Goal: Information Seeking & Learning: Check status

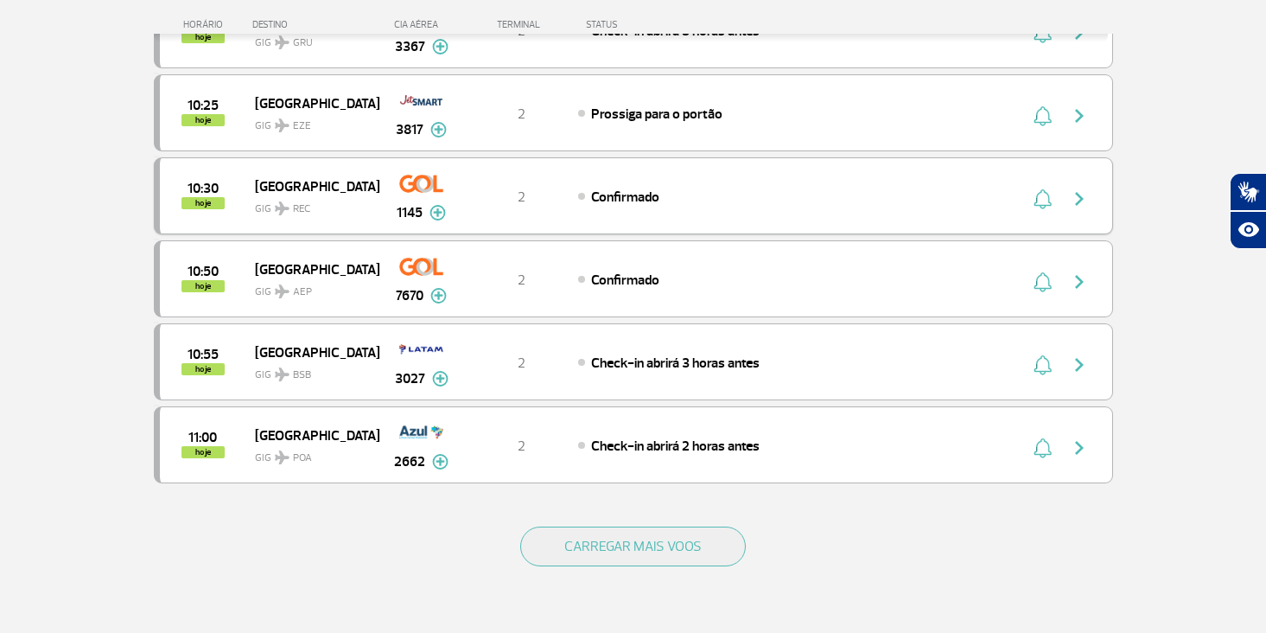
scroll to position [1474, 0]
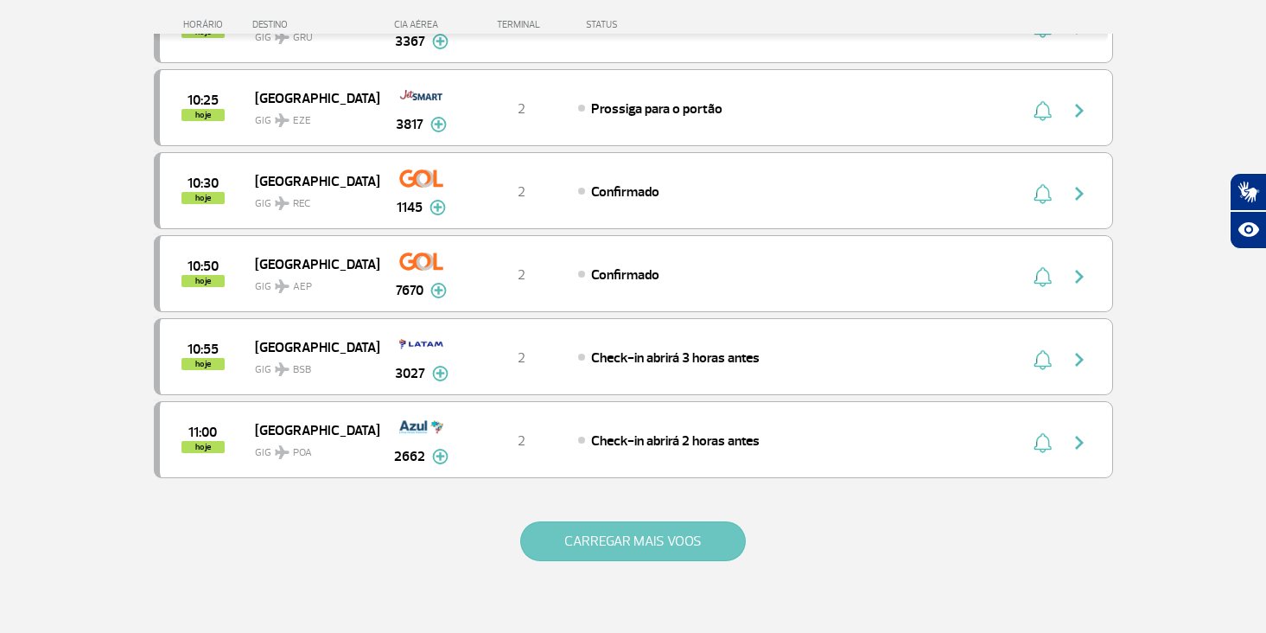
click at [661, 548] on button "CARREGAR MAIS VOOS" at bounding box center [633, 541] width 226 height 40
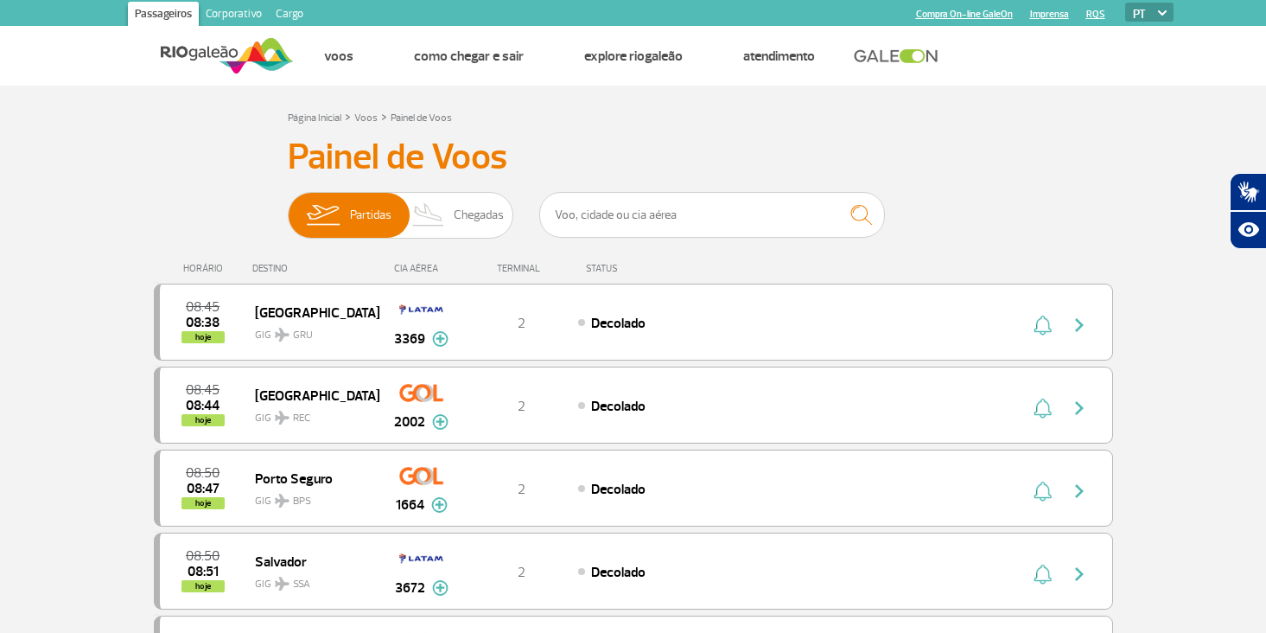
scroll to position [0, 0]
click at [353, 219] on span "Partidas" at bounding box center [370, 215] width 41 height 45
click at [288, 207] on input "Partidas Chegadas" at bounding box center [288, 207] width 0 height 0
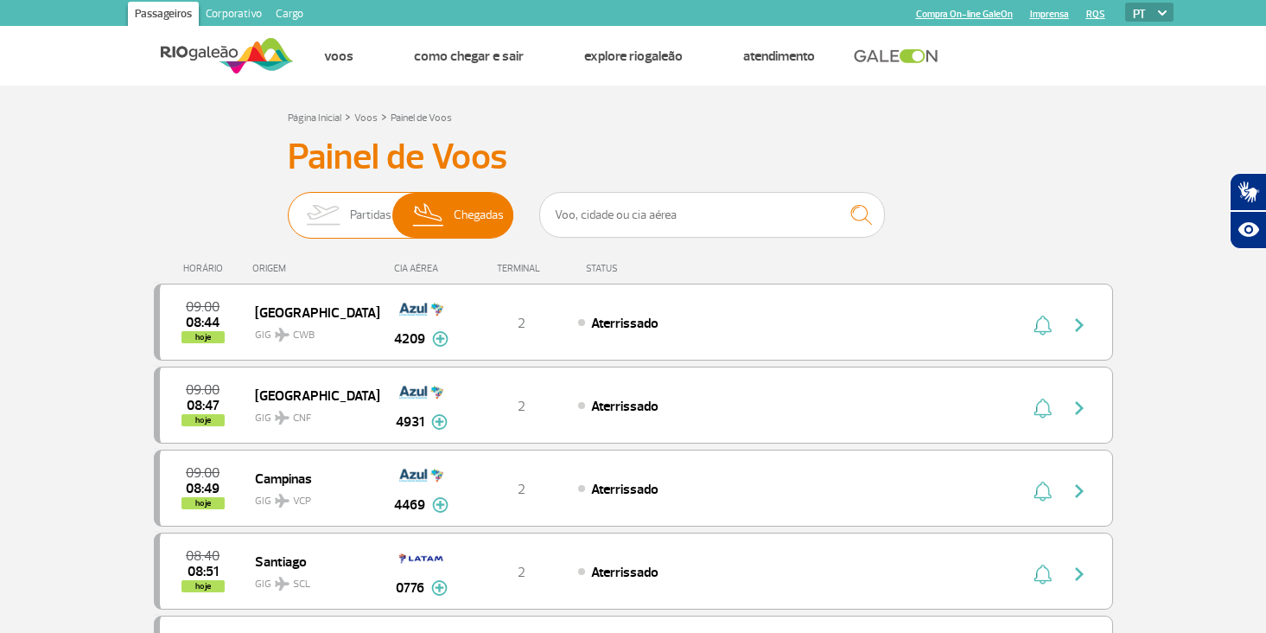
click at [353, 219] on span "Partidas" at bounding box center [370, 215] width 41 height 45
click at [288, 207] on input "Partidas Chegadas" at bounding box center [288, 207] width 0 height 0
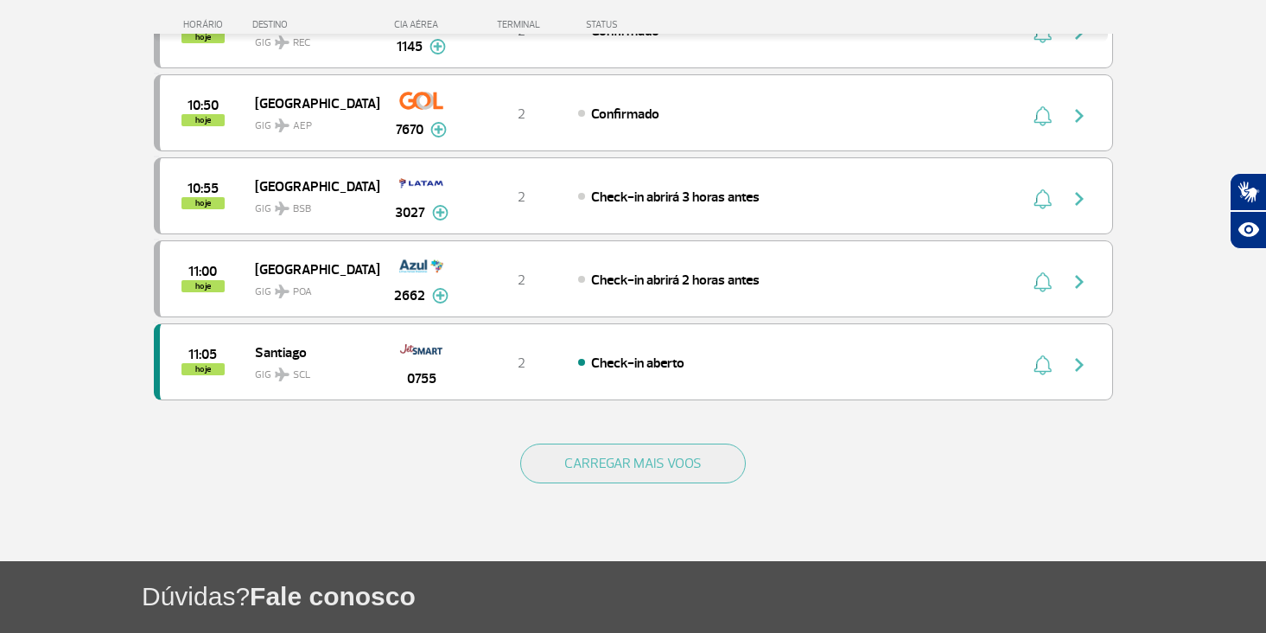
scroll to position [1579, 0]
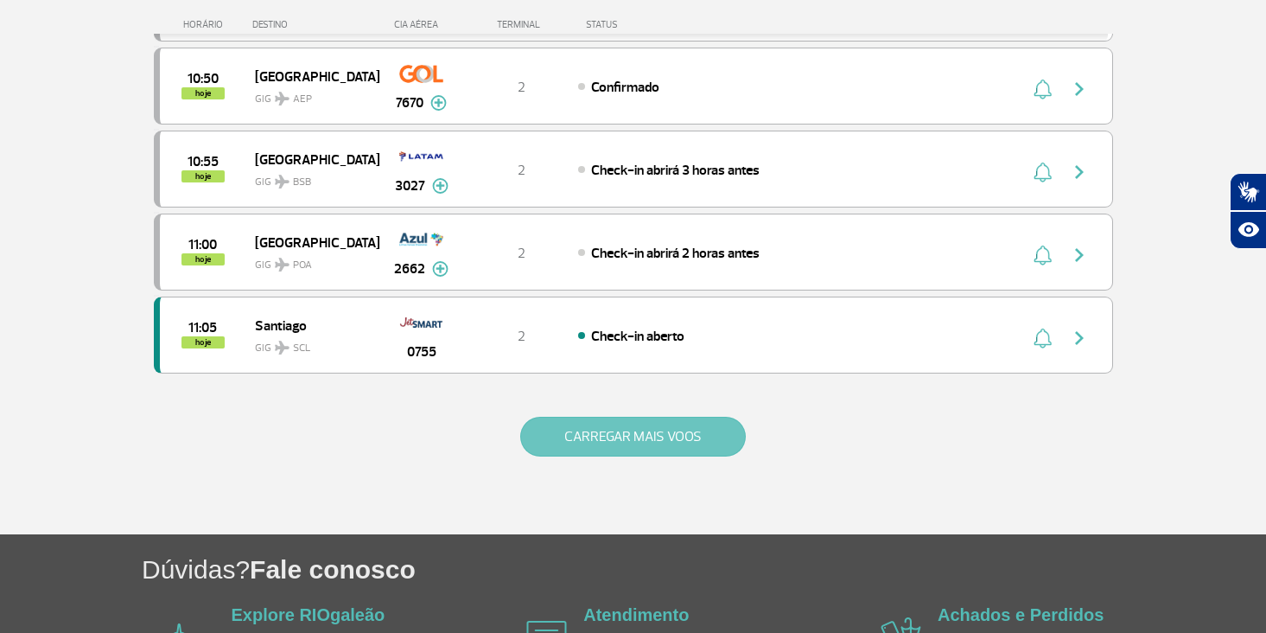
click at [637, 442] on button "CARREGAR MAIS VOOS" at bounding box center [633, 436] width 226 height 40
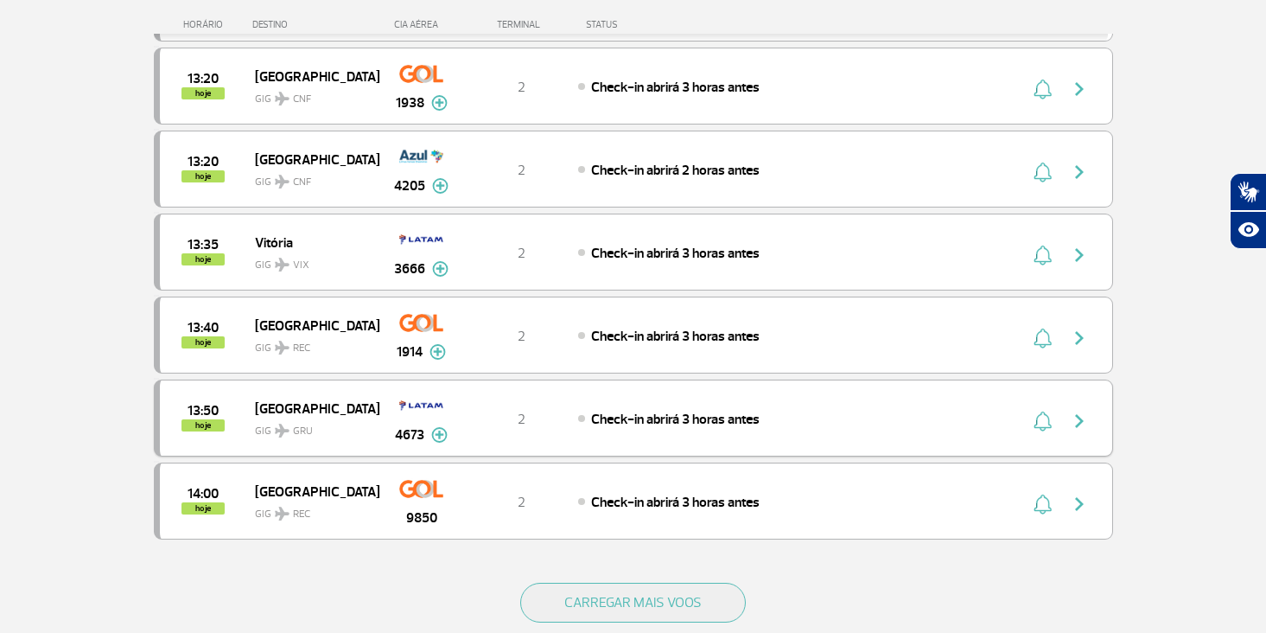
scroll to position [3080, 0]
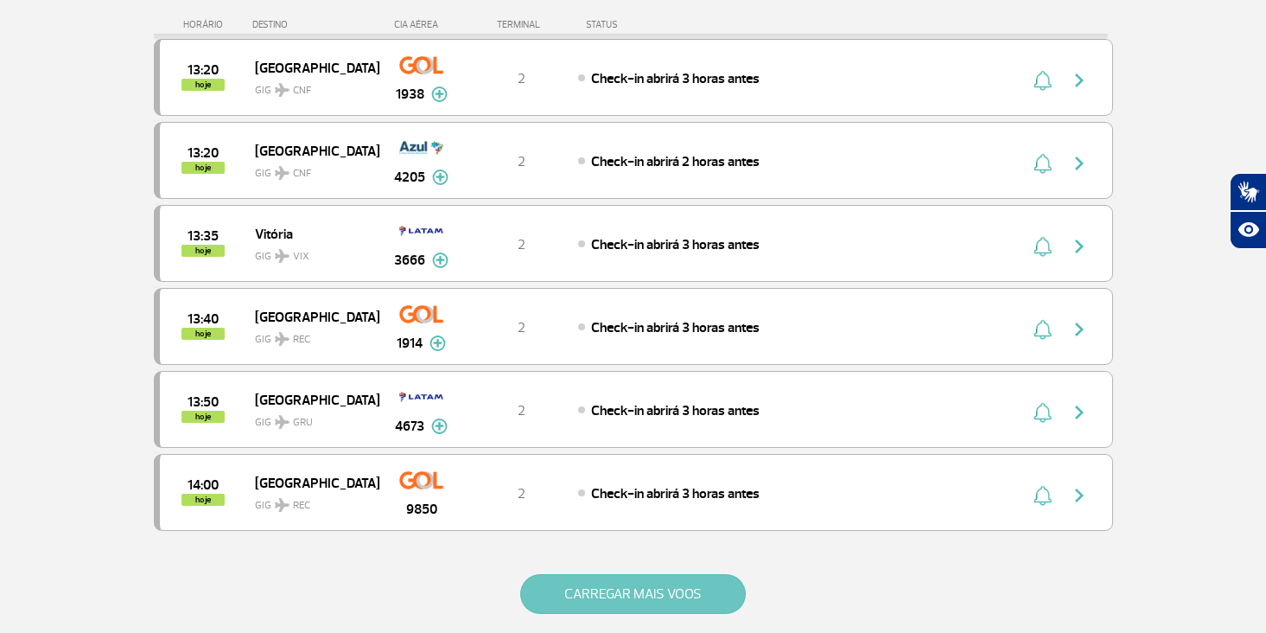
click at [628, 590] on button "CARREGAR MAIS VOOS" at bounding box center [633, 594] width 226 height 40
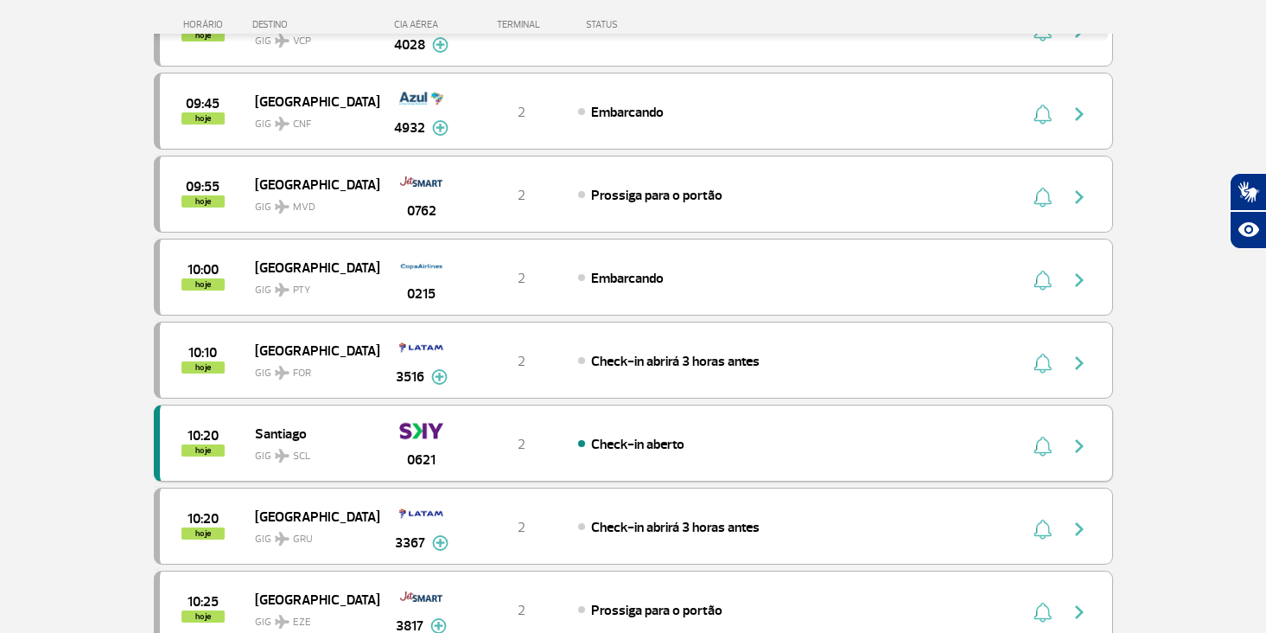
scroll to position [891, 0]
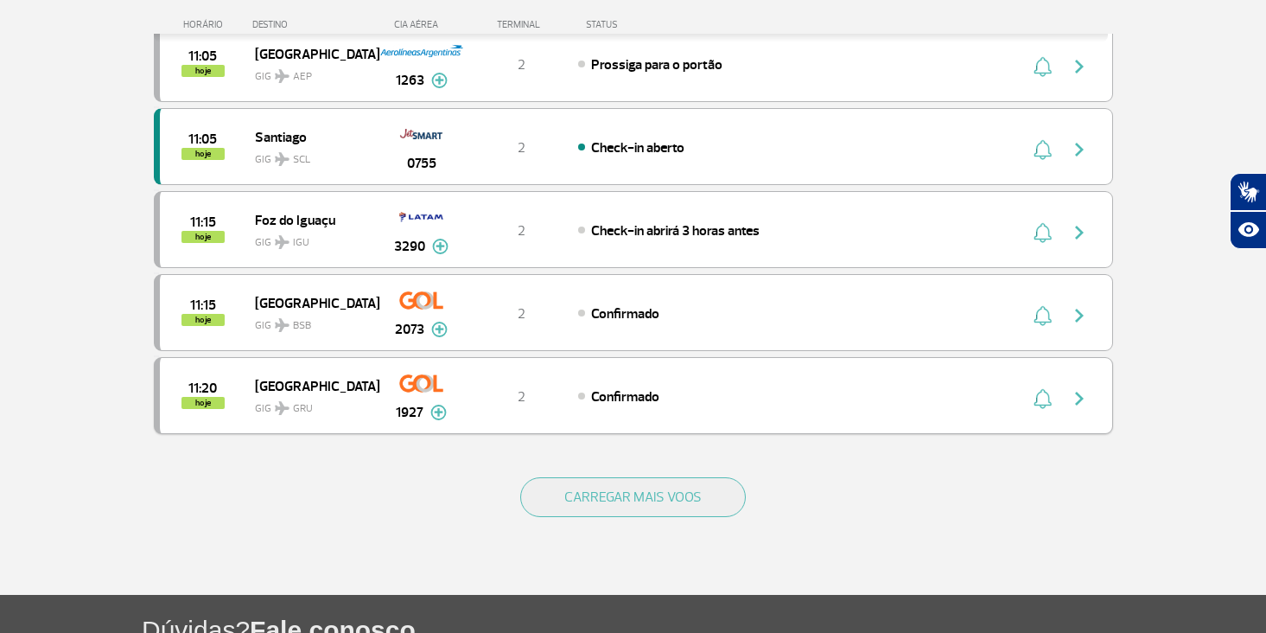
scroll to position [1519, 0]
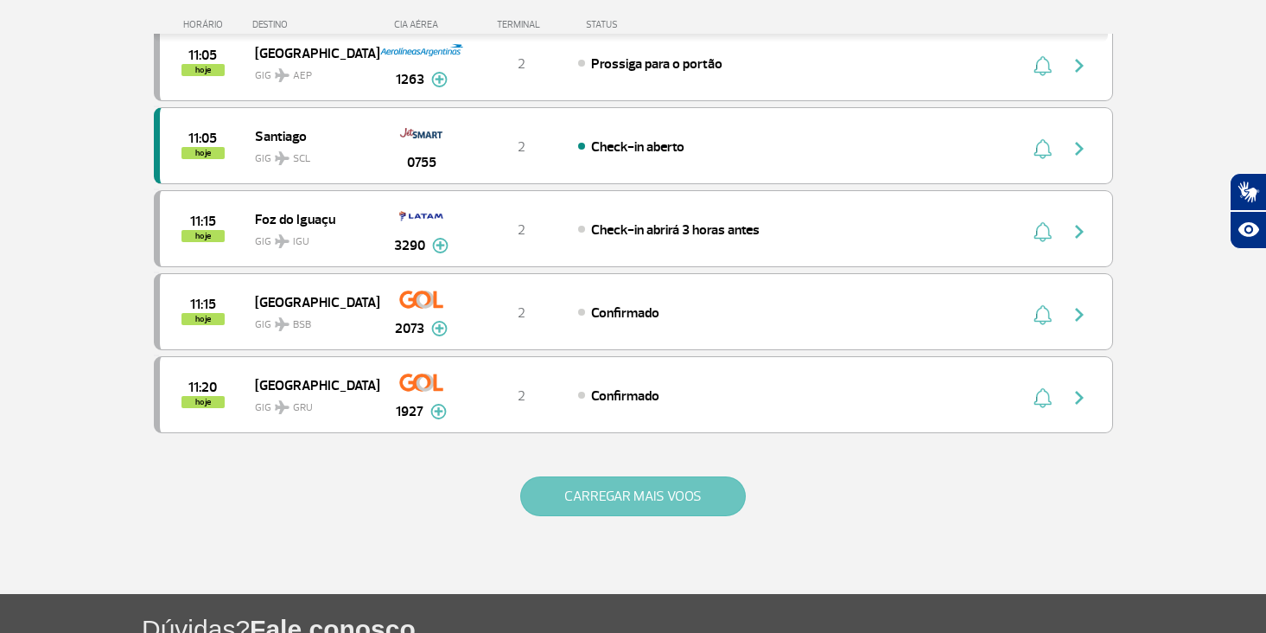
click at [607, 493] on button "CARREGAR MAIS VOOS" at bounding box center [633, 496] width 226 height 40
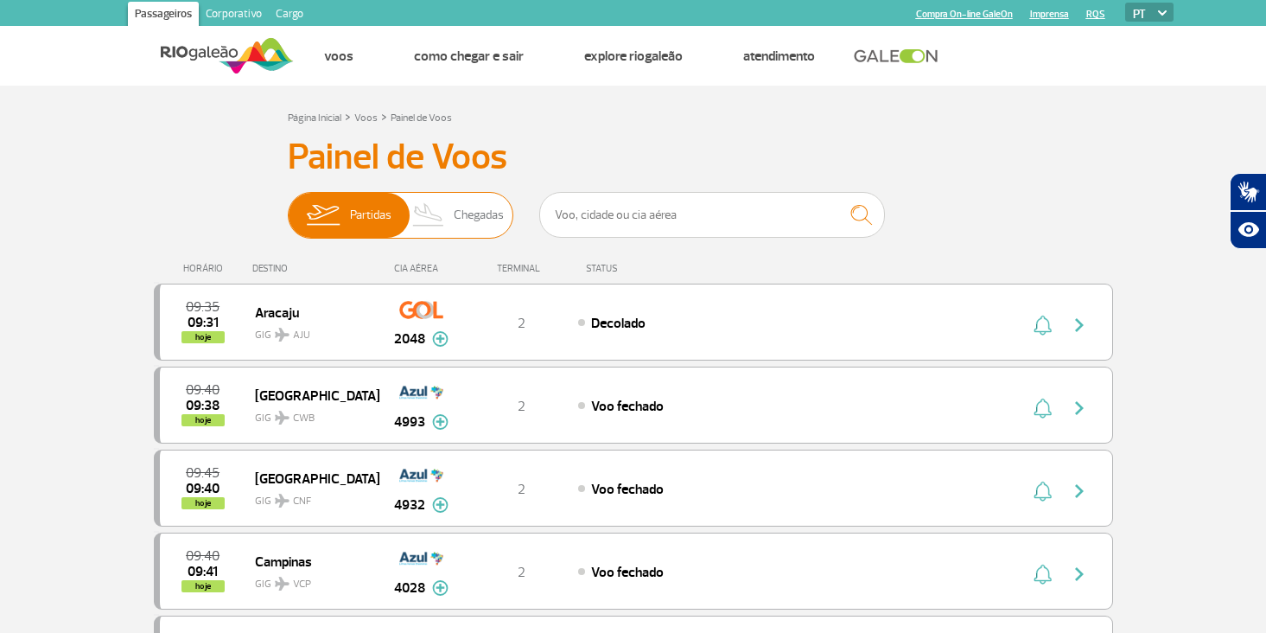
scroll to position [0, 0]
click at [455, 214] on img at bounding box center [429, 215] width 51 height 45
click at [288, 207] on input "Partidas Chegadas" at bounding box center [288, 207] width 0 height 0
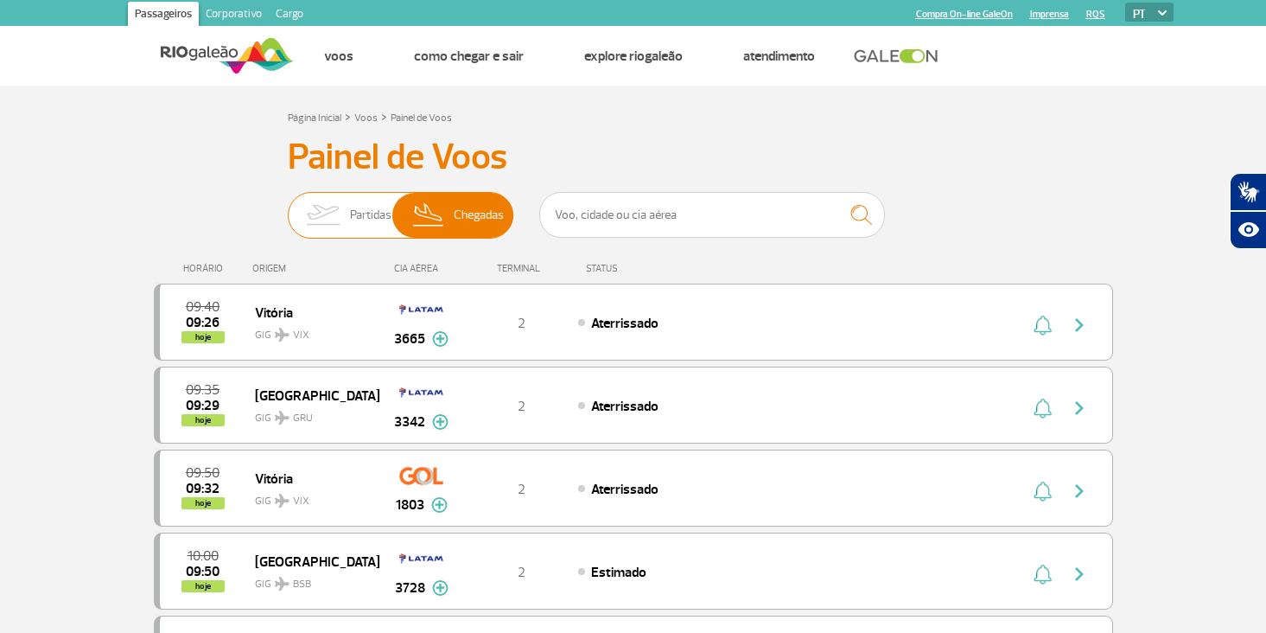
click at [368, 208] on span "Partidas" at bounding box center [370, 215] width 41 height 45
click at [288, 207] on input "Partidas Chegadas" at bounding box center [288, 207] width 0 height 0
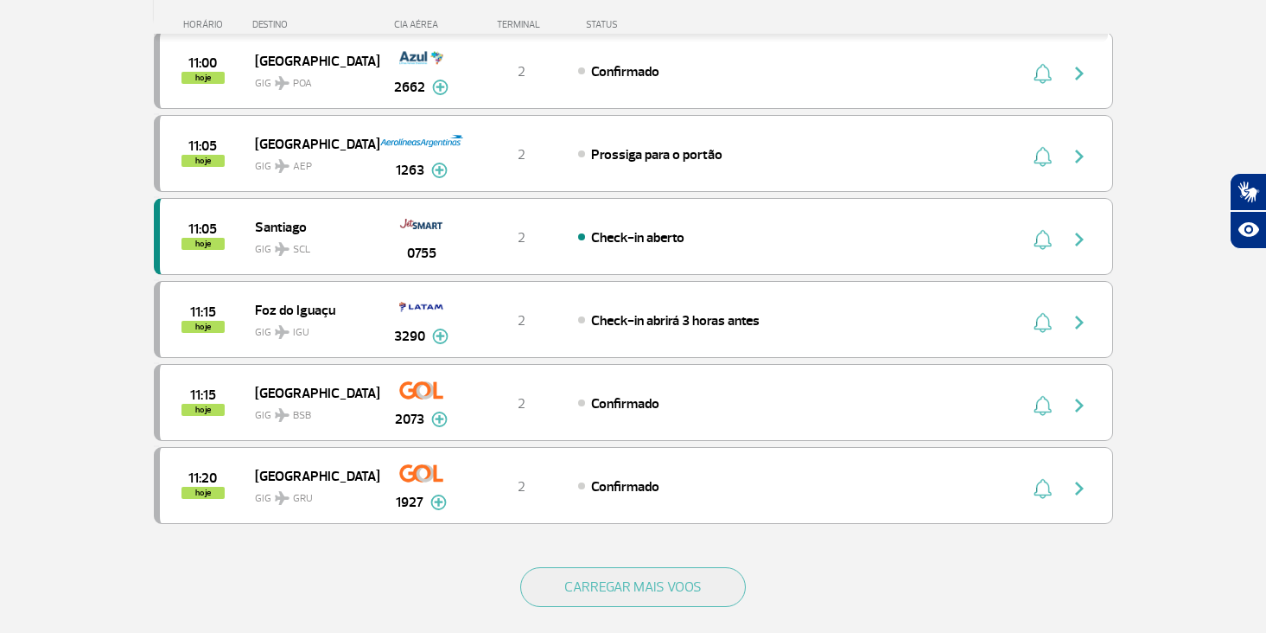
scroll to position [1431, 0]
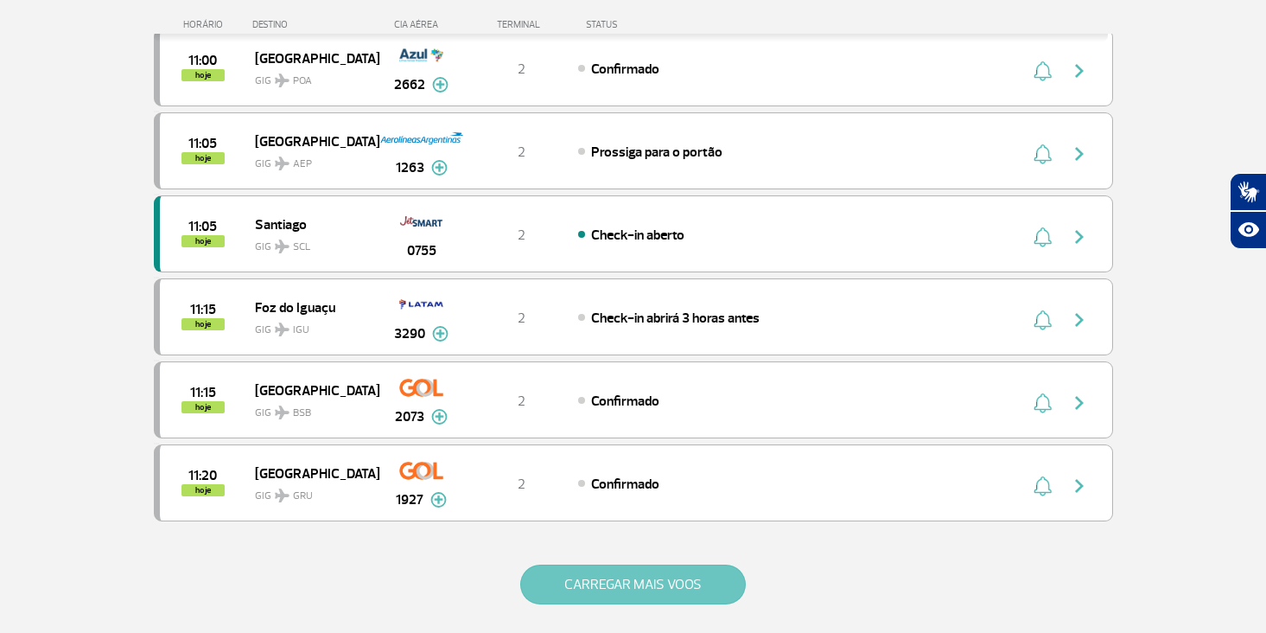
click at [622, 578] on button "CARREGAR MAIS VOOS" at bounding box center [633, 584] width 226 height 40
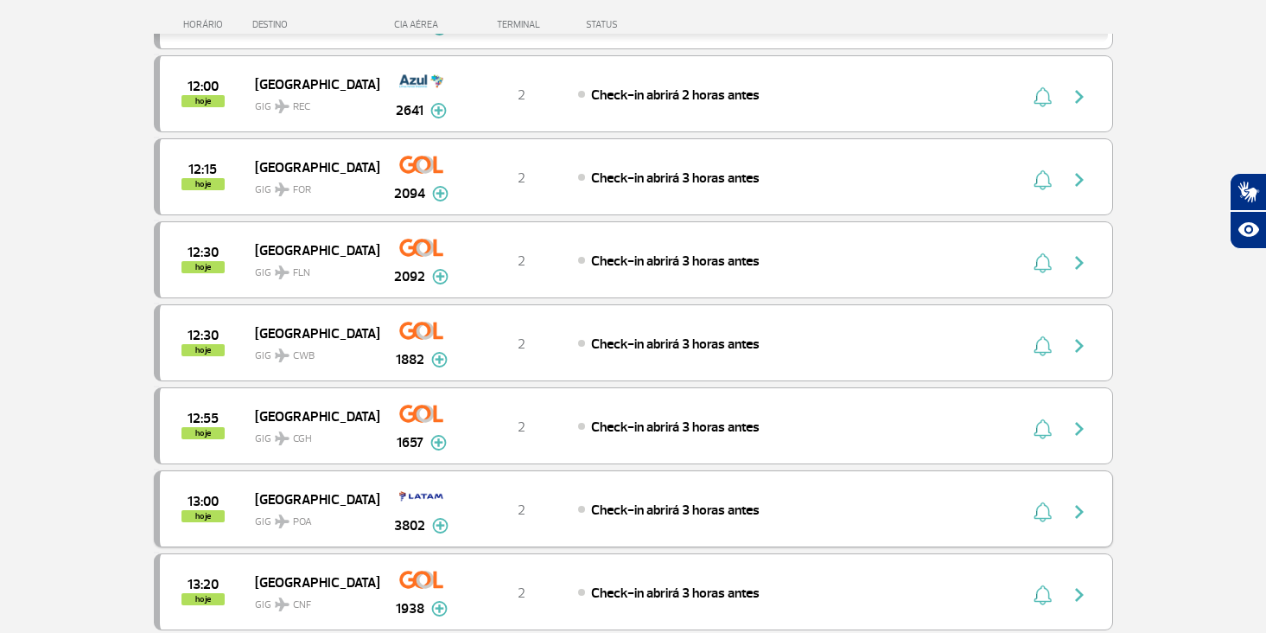
scroll to position [2241, 0]
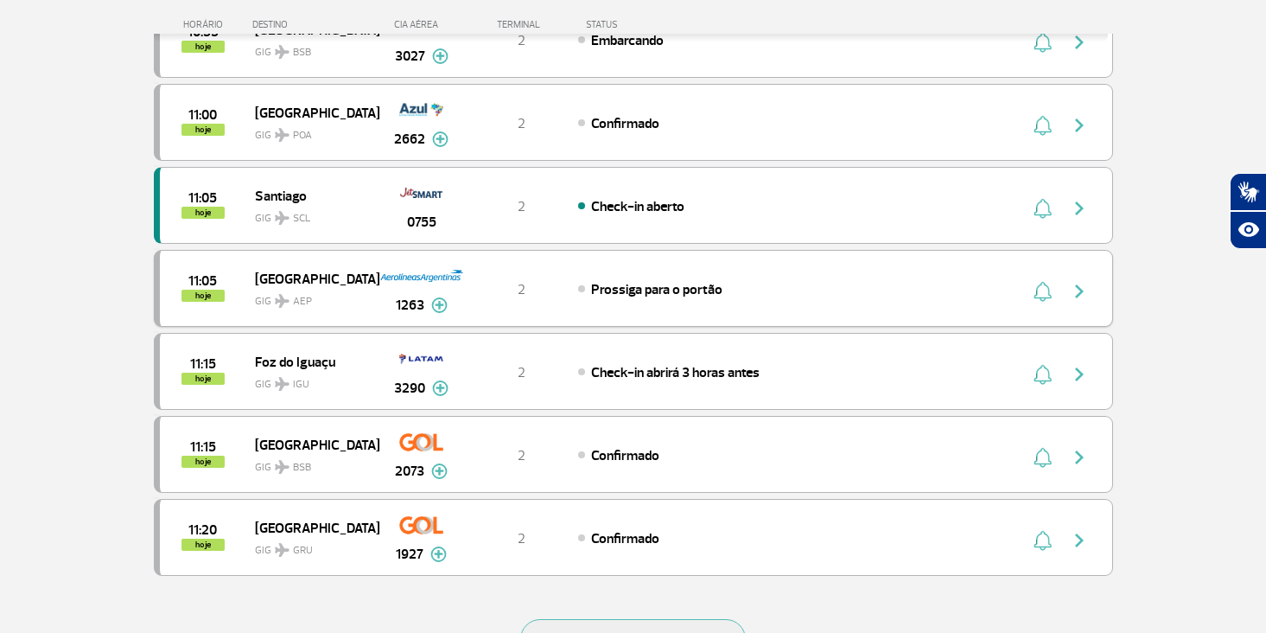
scroll to position [1384, 0]
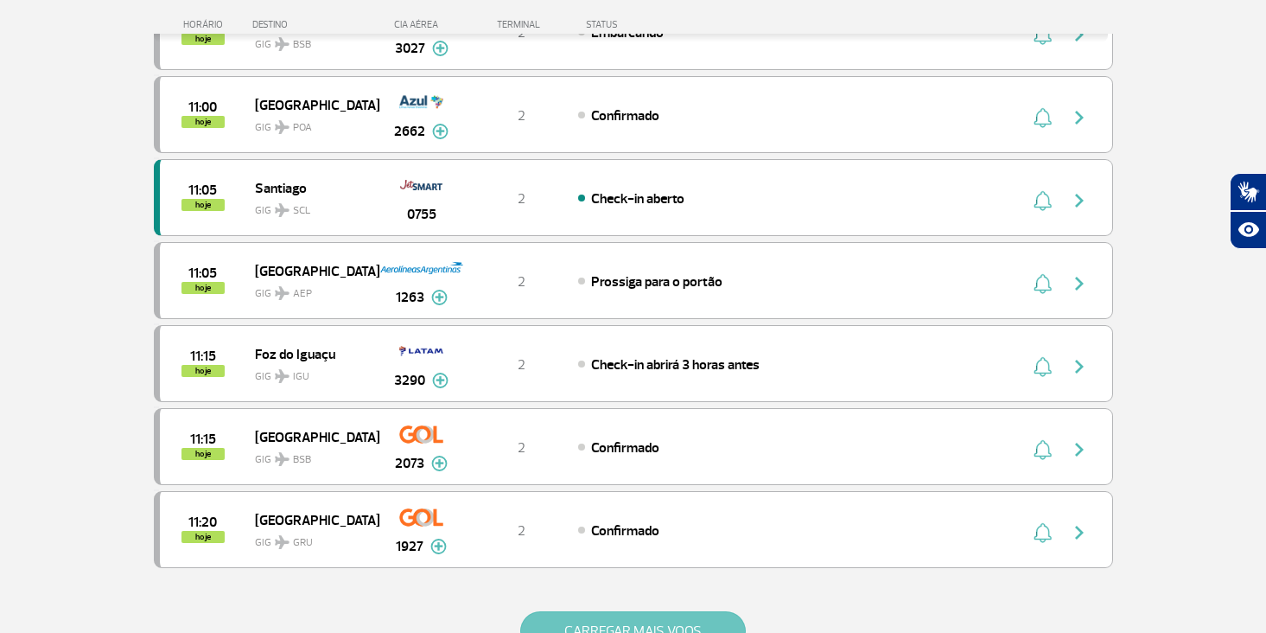
click at [613, 626] on button "CARREGAR MAIS VOOS" at bounding box center [633, 631] width 226 height 40
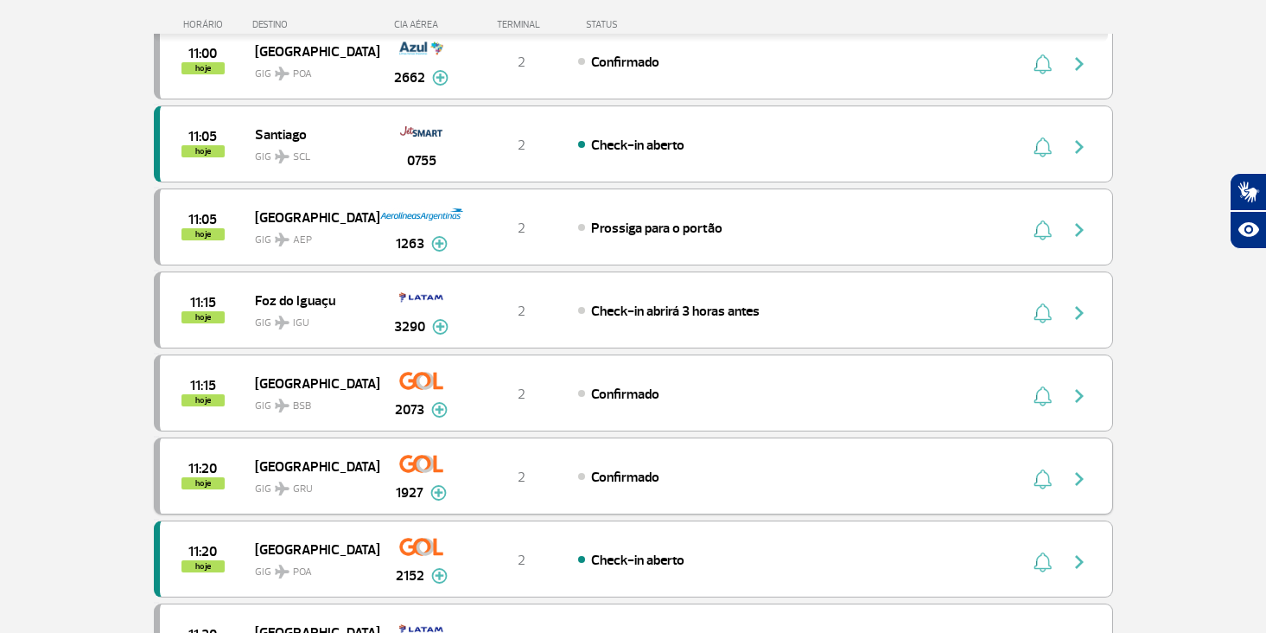
scroll to position [1470, 0]
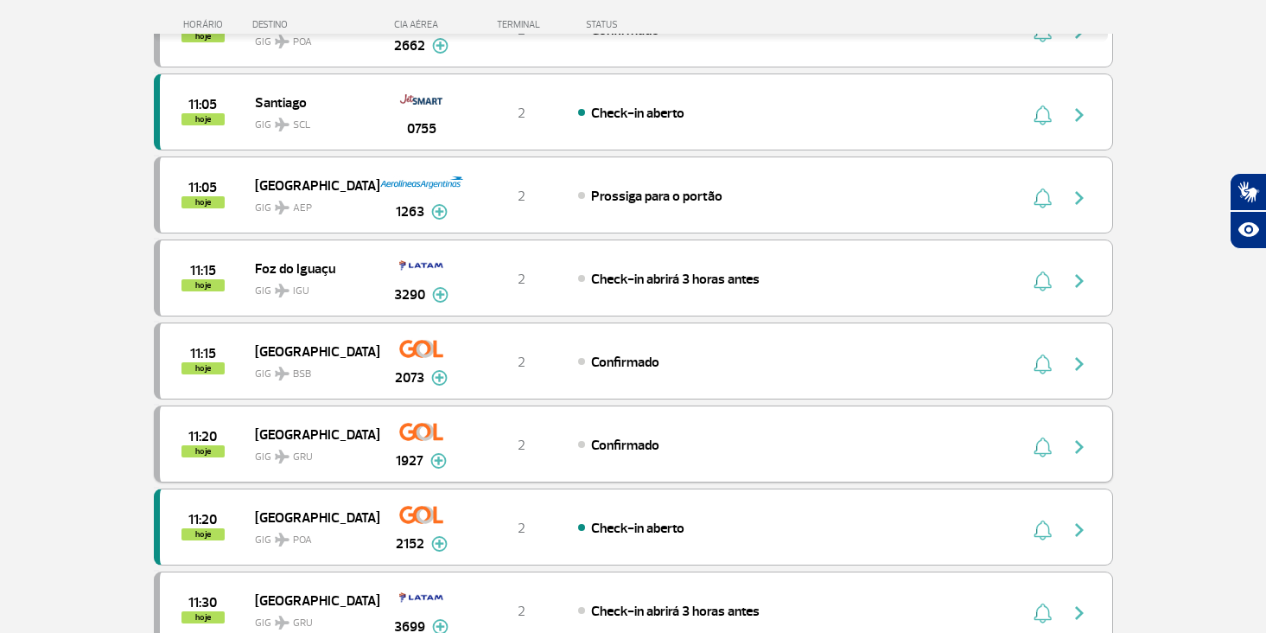
click at [592, 455] on div "11:20 hoje [GEOGRAPHIC_DATA] GIG GRU 1927 2 Confirmado Parcerias: South African…" at bounding box center [633, 443] width 959 height 77
click at [430, 442] on img at bounding box center [421, 430] width 44 height 29
click at [214, 451] on span "hoje" at bounding box center [202, 451] width 43 height 12
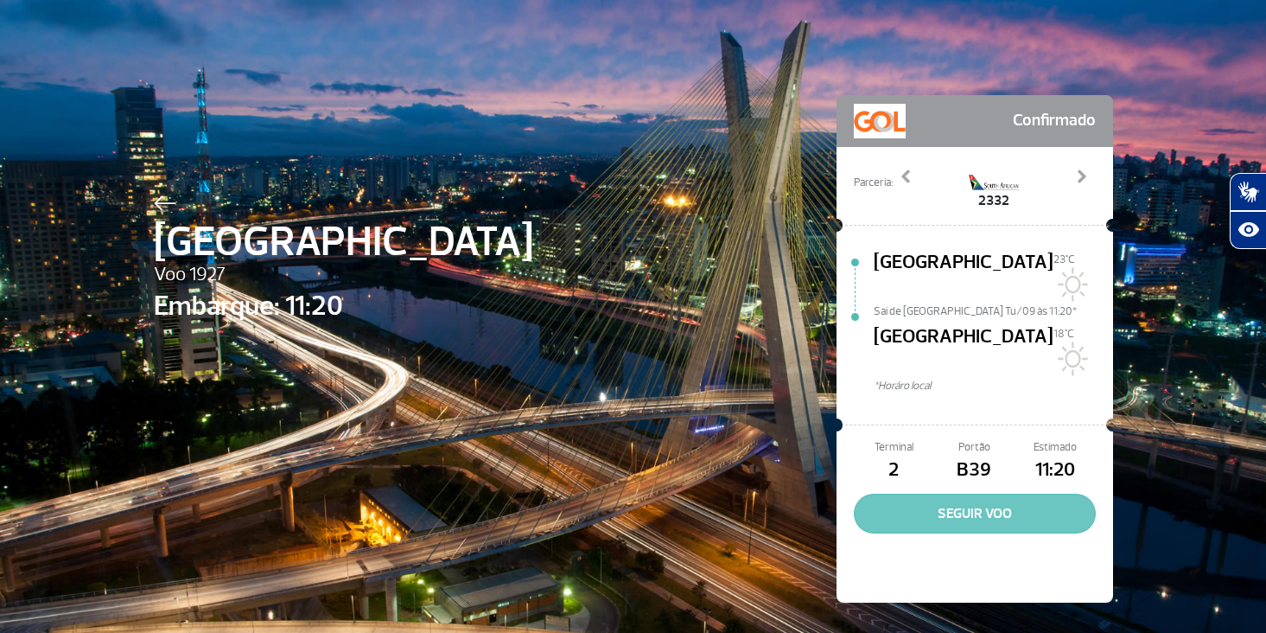
click at [933, 493] on button "SEGUIR VOO" at bounding box center [975, 513] width 242 height 40
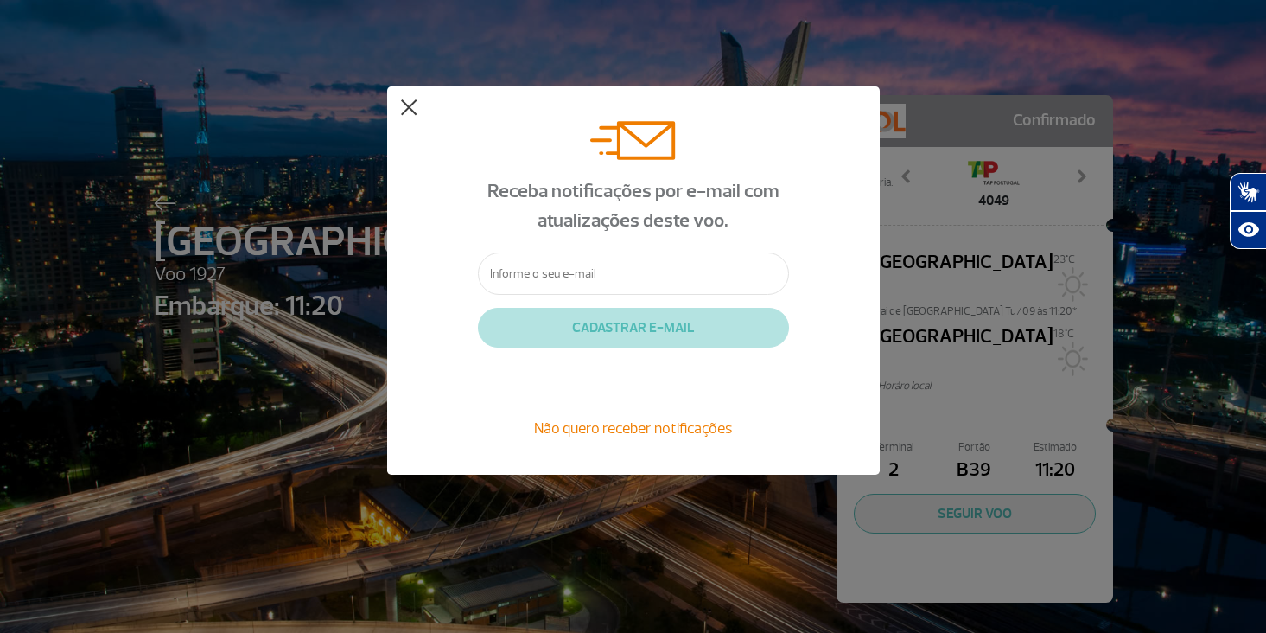
click at [412, 108] on button at bounding box center [408, 107] width 17 height 17
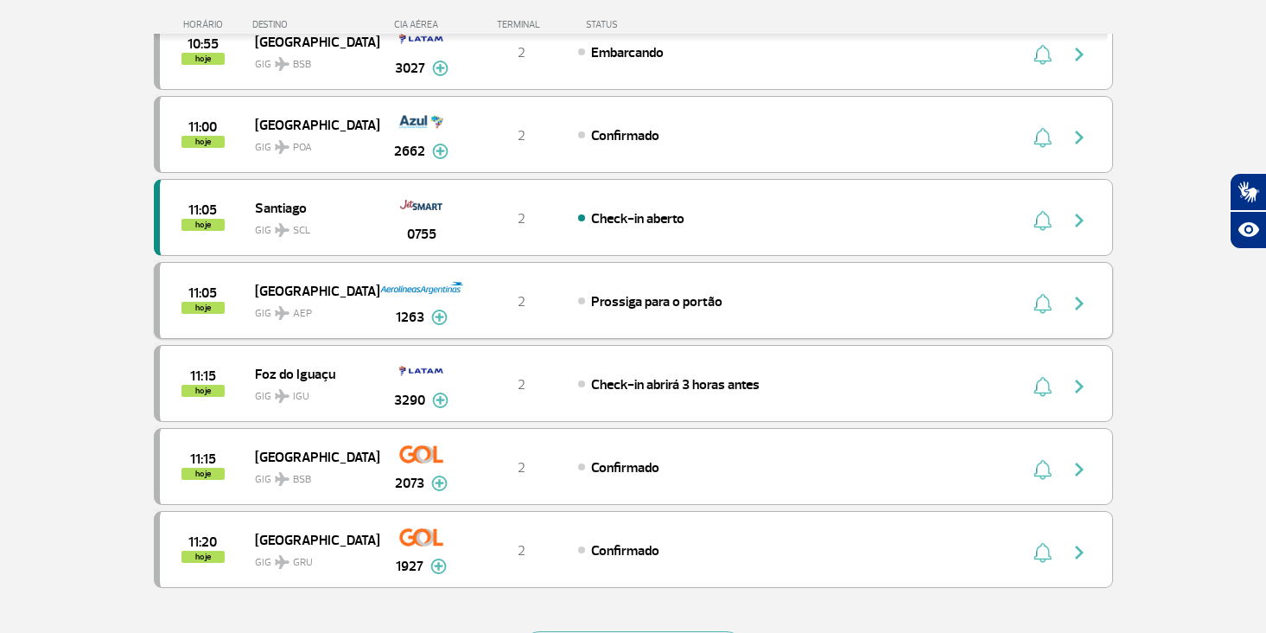
scroll to position [1375, 0]
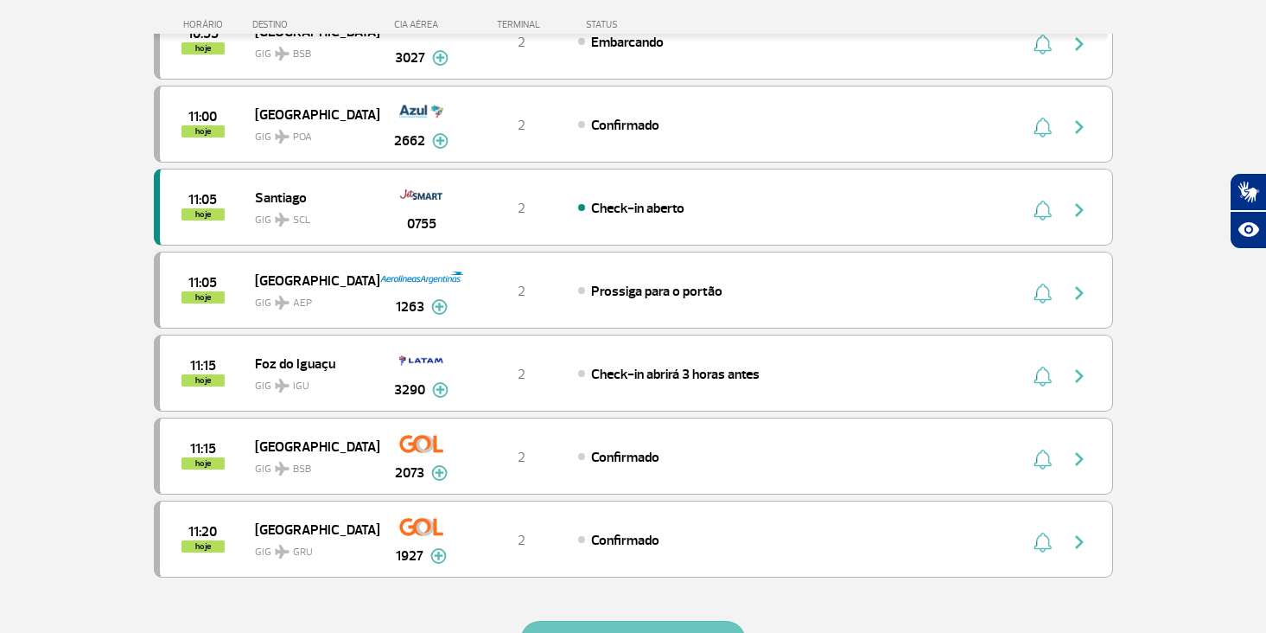
click at [635, 626] on button "CARREGAR MAIS VOOS" at bounding box center [633, 640] width 226 height 40
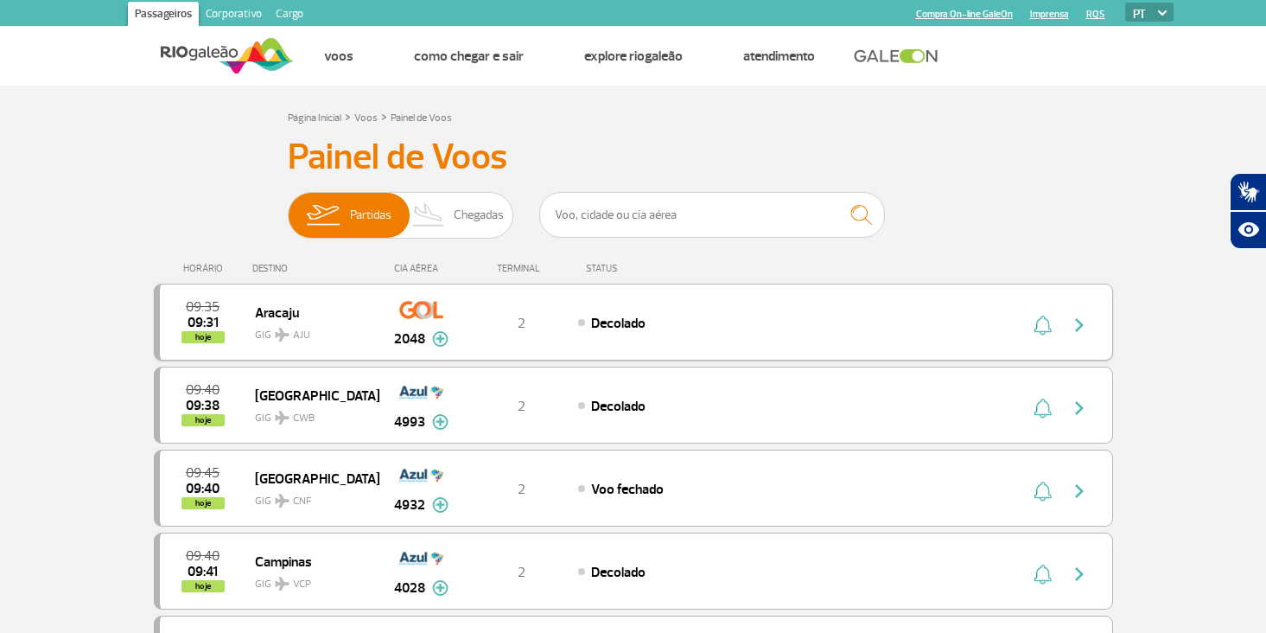
scroll to position [0, 0]
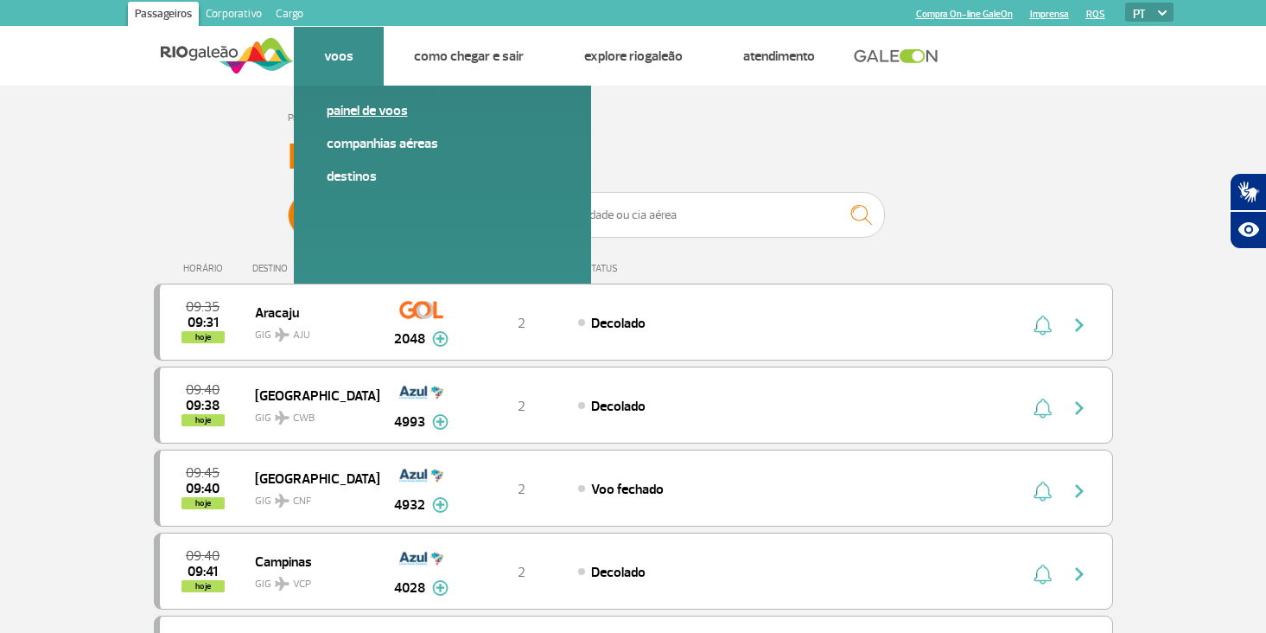
click at [353, 111] on link "Painel de voos" at bounding box center [443, 110] width 232 height 19
click at [375, 111] on link "Painel de voos" at bounding box center [443, 110] width 232 height 19
click at [381, 175] on link "Destinos" at bounding box center [443, 176] width 232 height 19
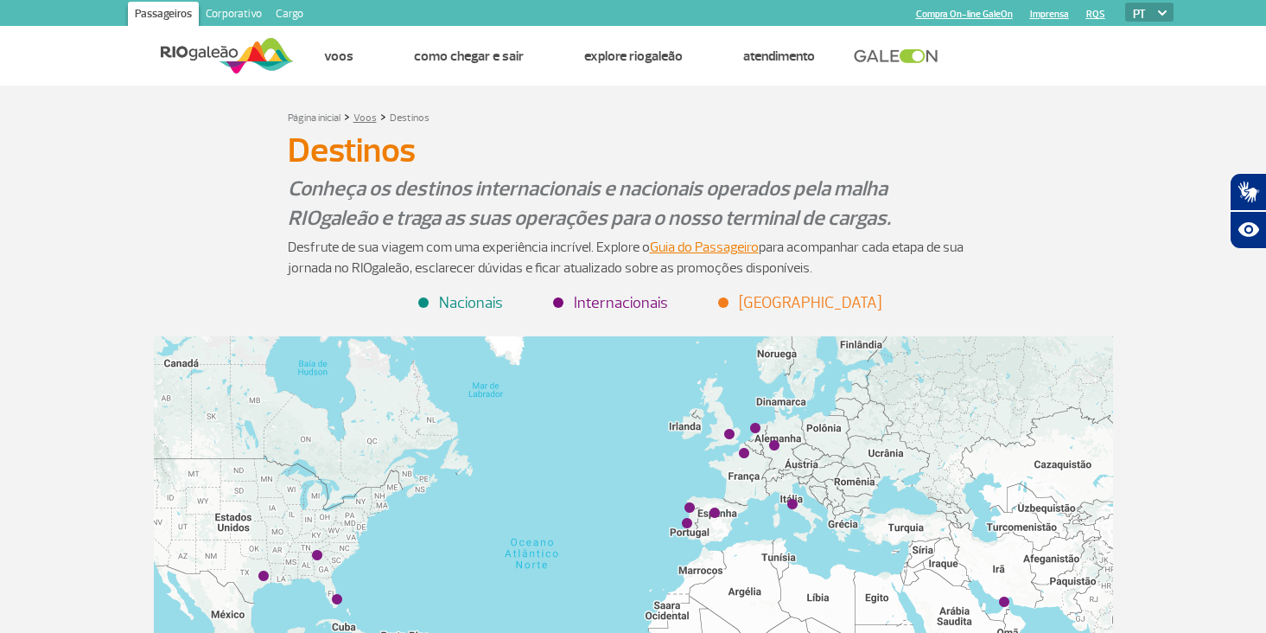
click at [372, 119] on link "Voos" at bounding box center [364, 117] width 23 height 13
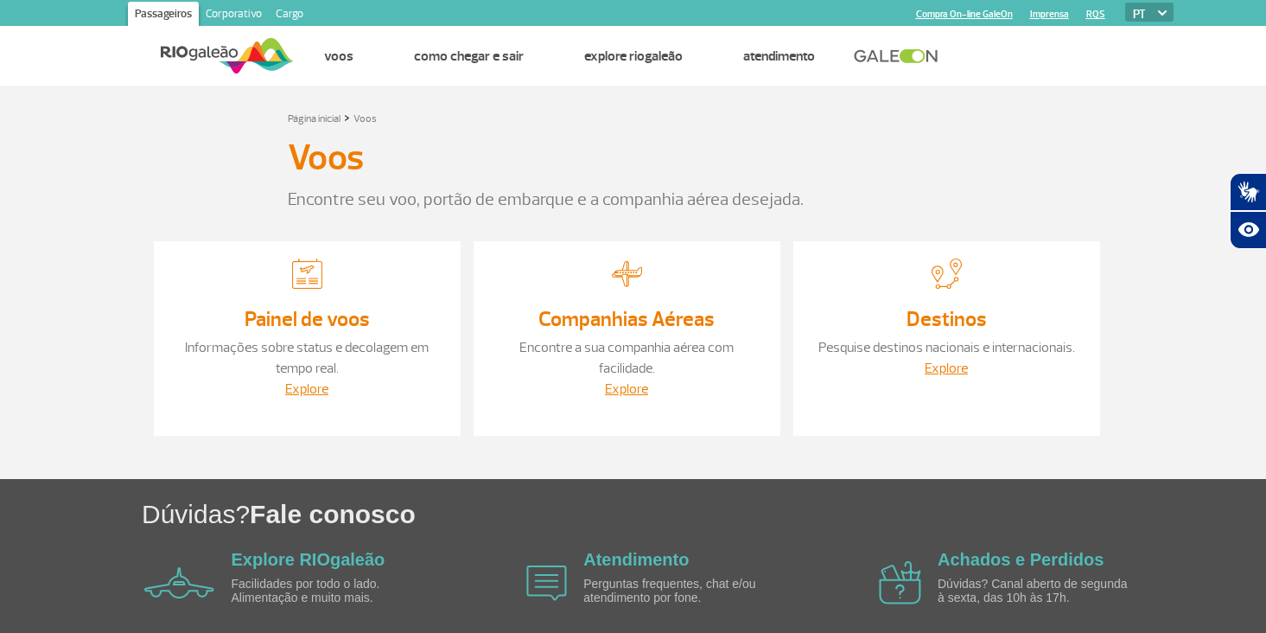
click at [352, 333] on div "Painel de voos Informações sobre status e decolagem em tempo real. Explore" at bounding box center [307, 338] width 307 height 194
click at [319, 392] on link "Explore" at bounding box center [306, 388] width 43 height 17
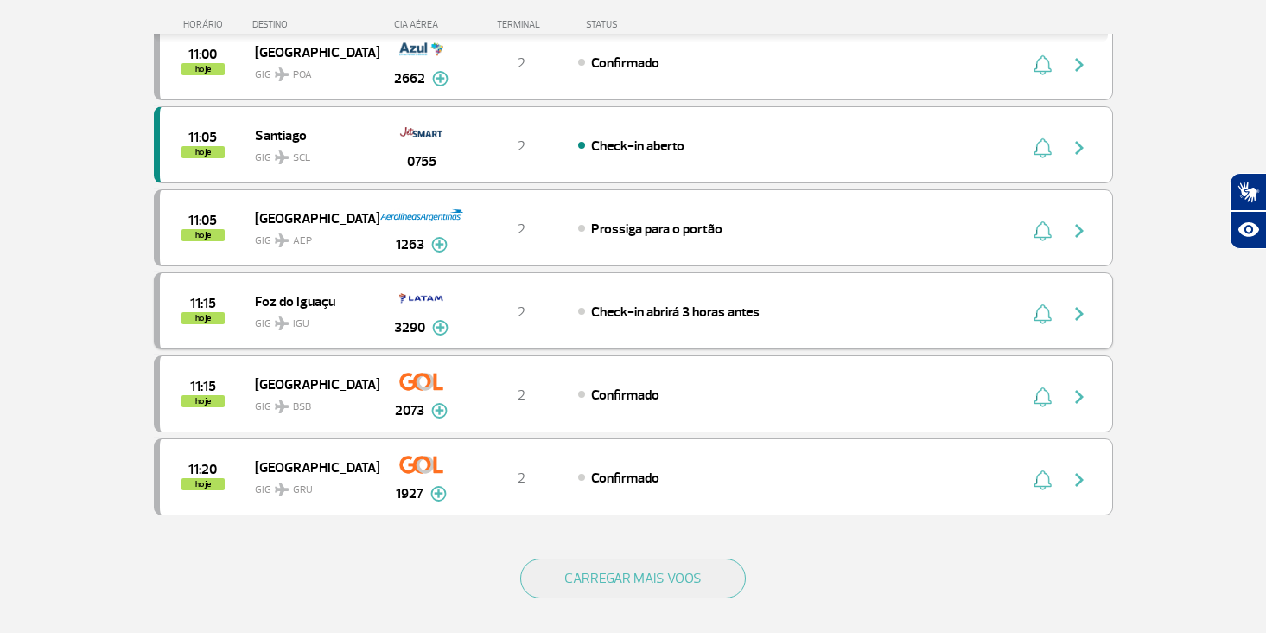
scroll to position [1482, 0]
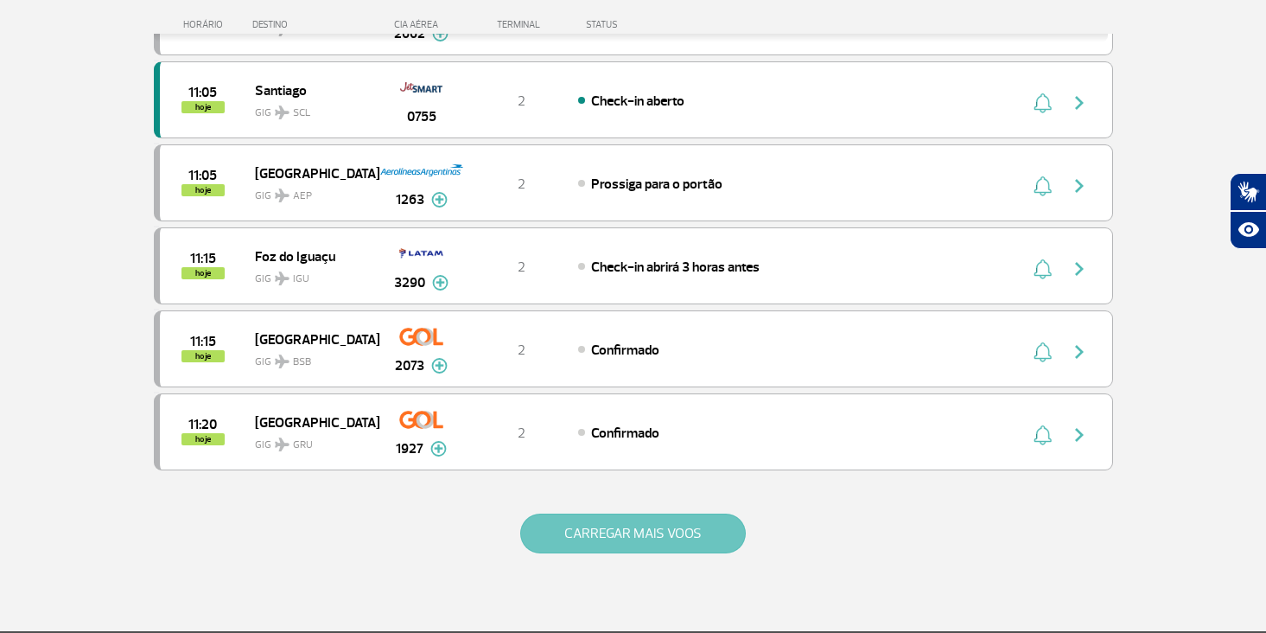
click at [713, 518] on button "CARREGAR MAIS VOOS" at bounding box center [633, 533] width 226 height 40
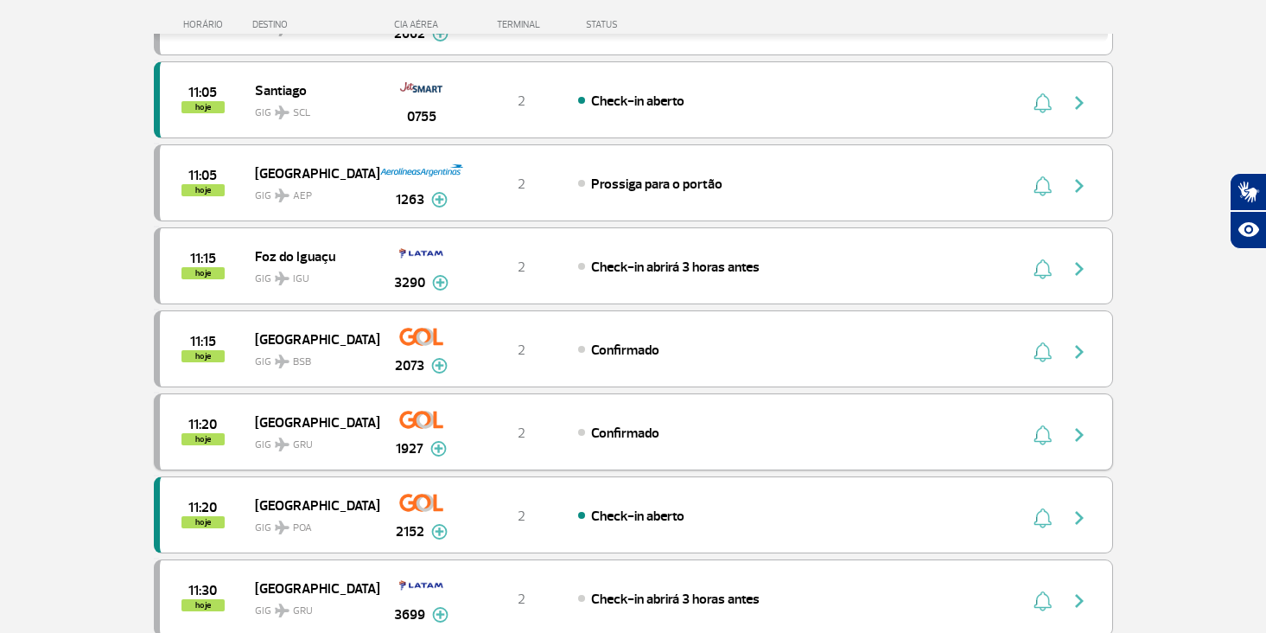
click at [439, 449] on img at bounding box center [438, 449] width 16 height 16
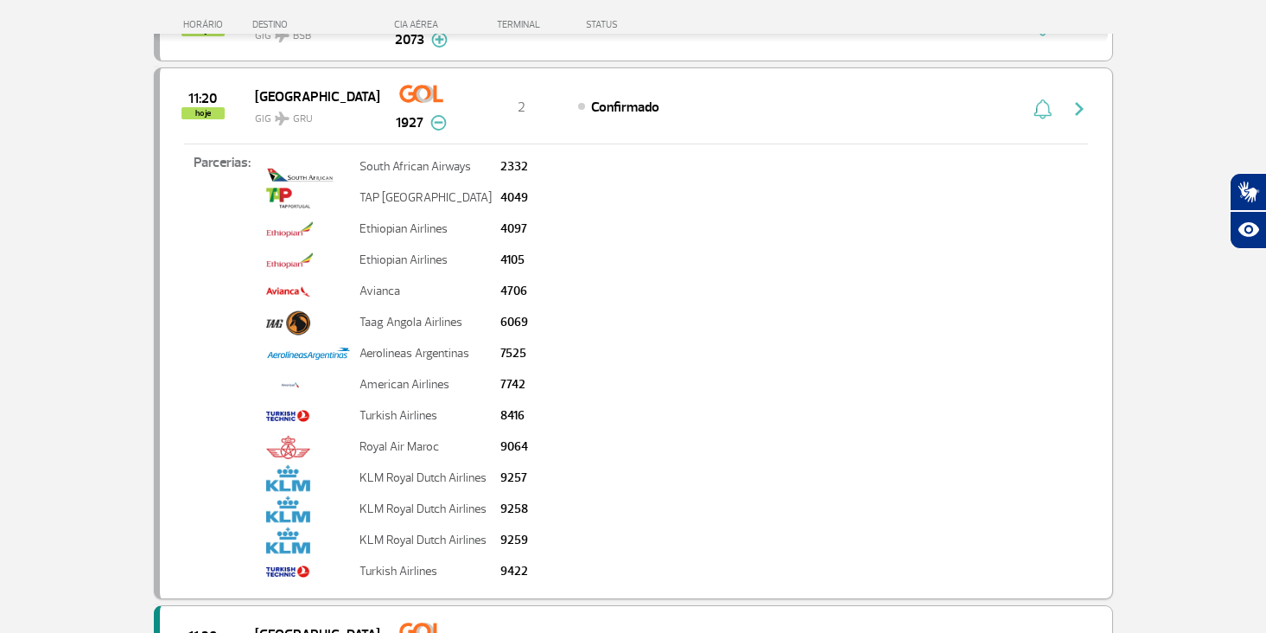
scroll to position [1647, 0]
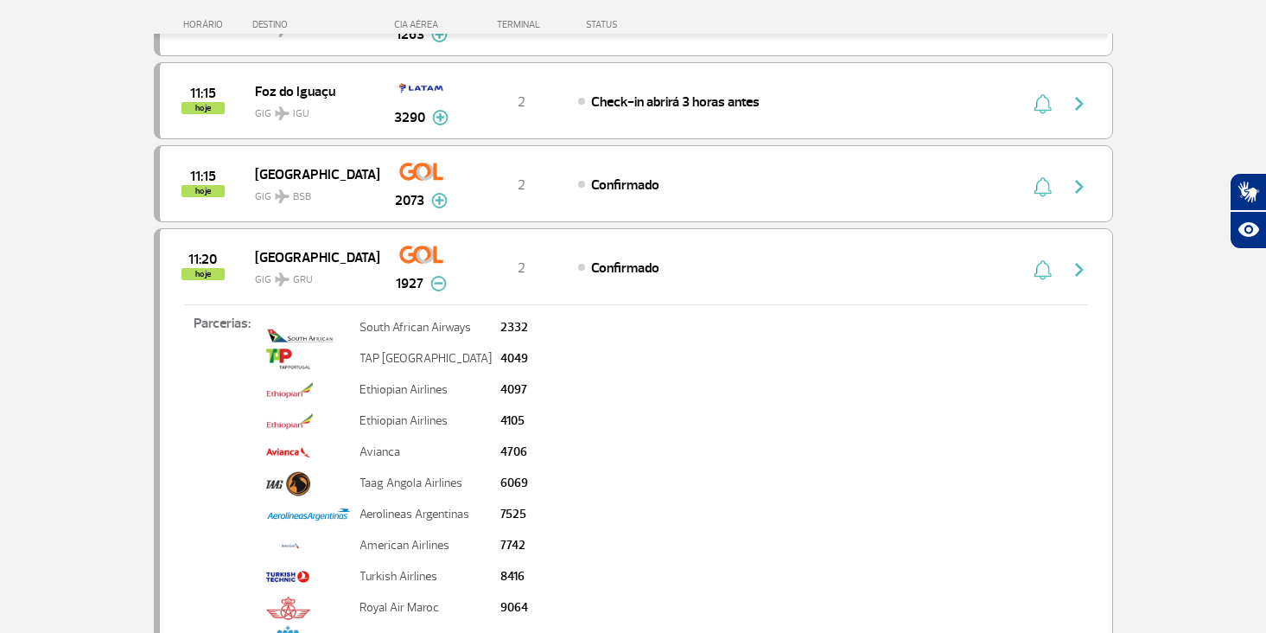
click at [443, 288] on img at bounding box center [438, 284] width 16 height 16
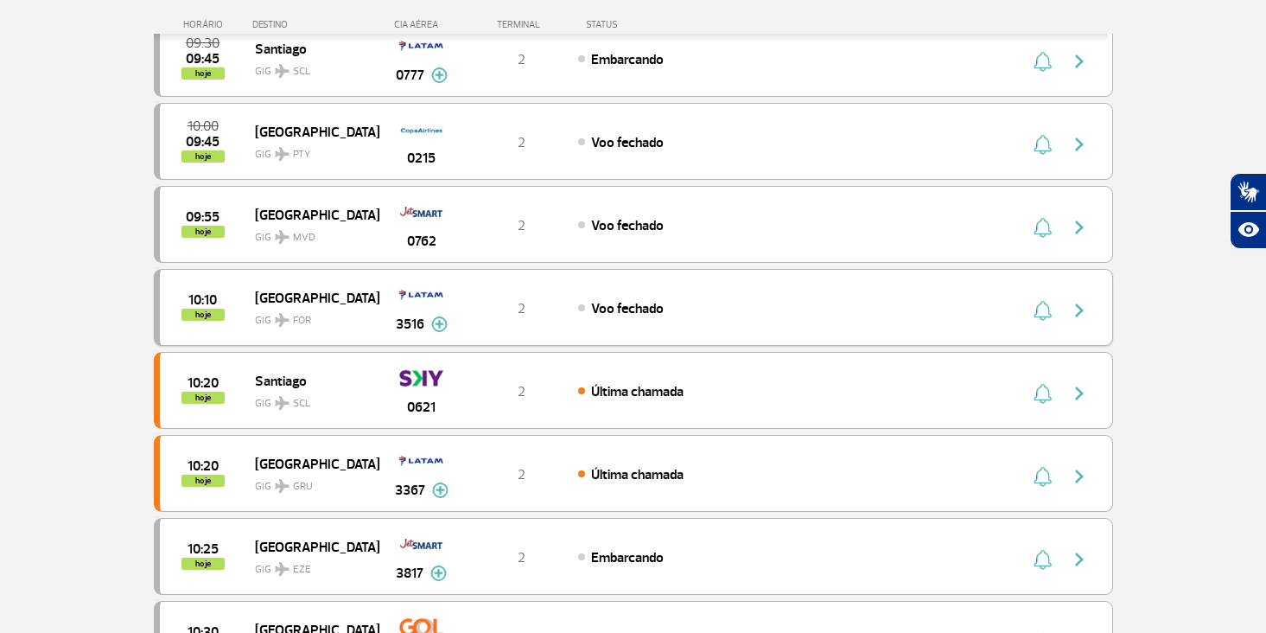
scroll to position [612, 0]
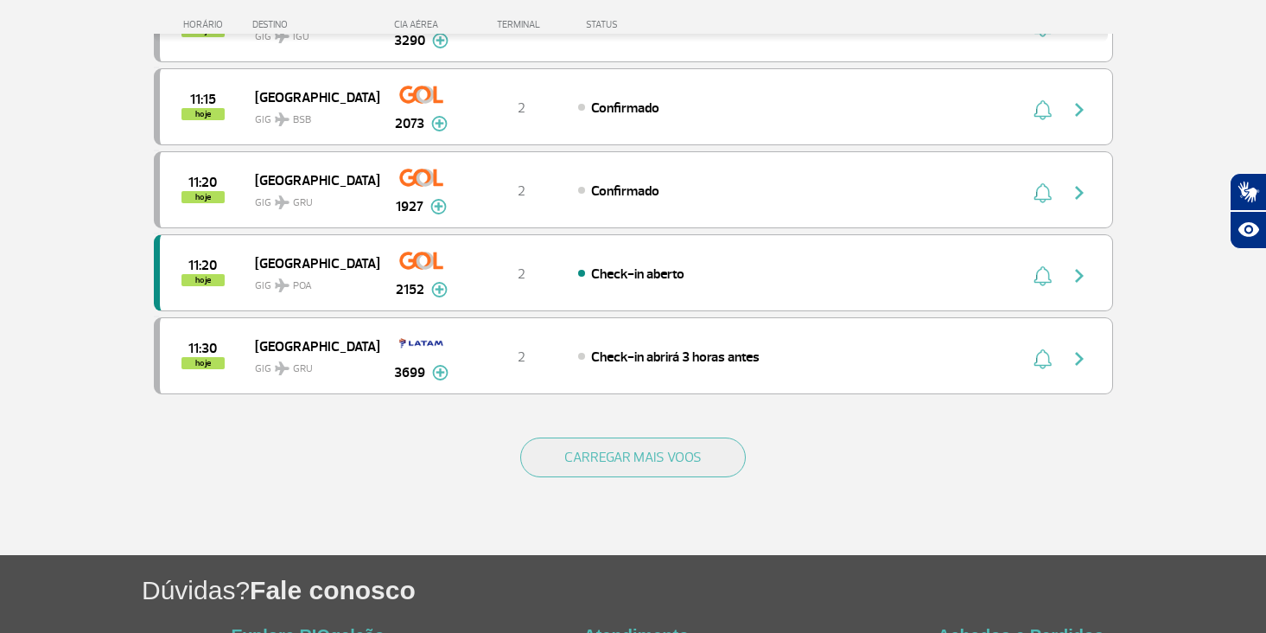
scroll to position [1586, 0]
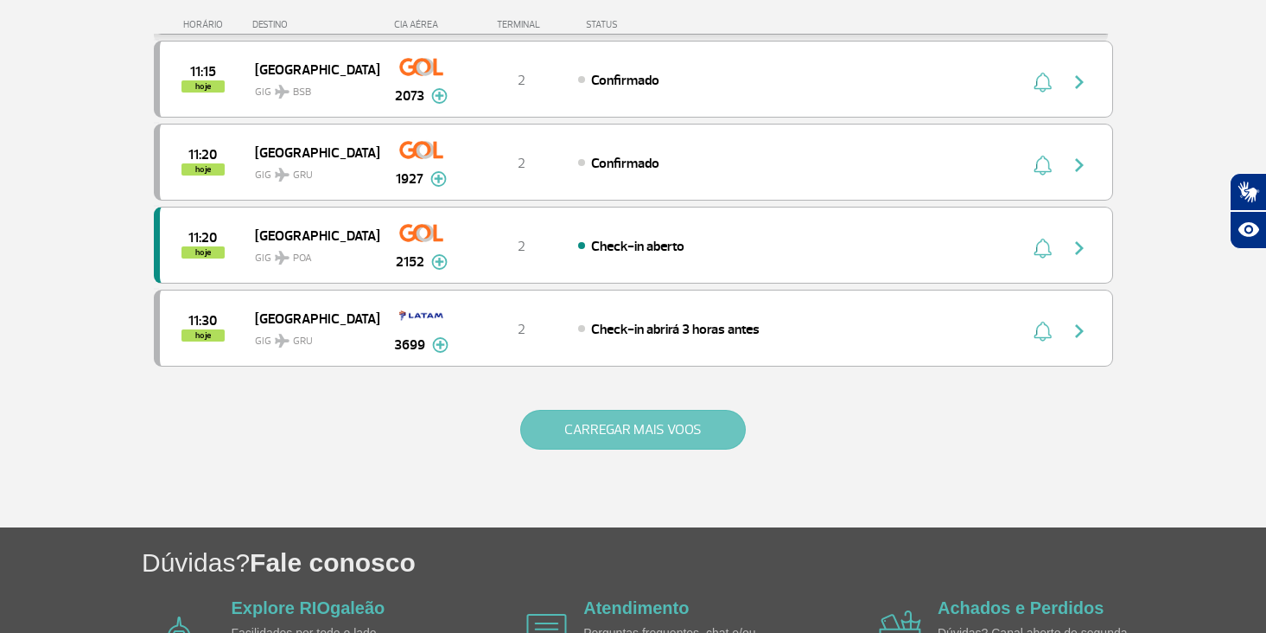
click at [608, 423] on button "CARREGAR MAIS VOOS" at bounding box center [633, 430] width 226 height 40
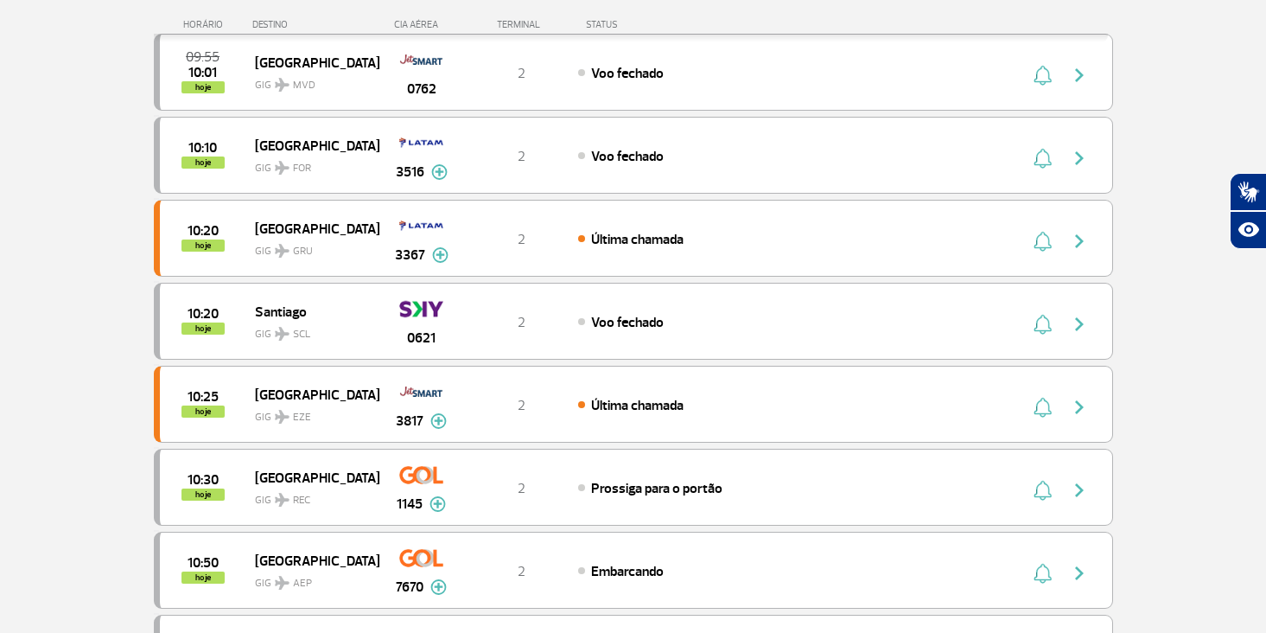
scroll to position [588, 0]
